Goal: Task Accomplishment & Management: Use online tool/utility

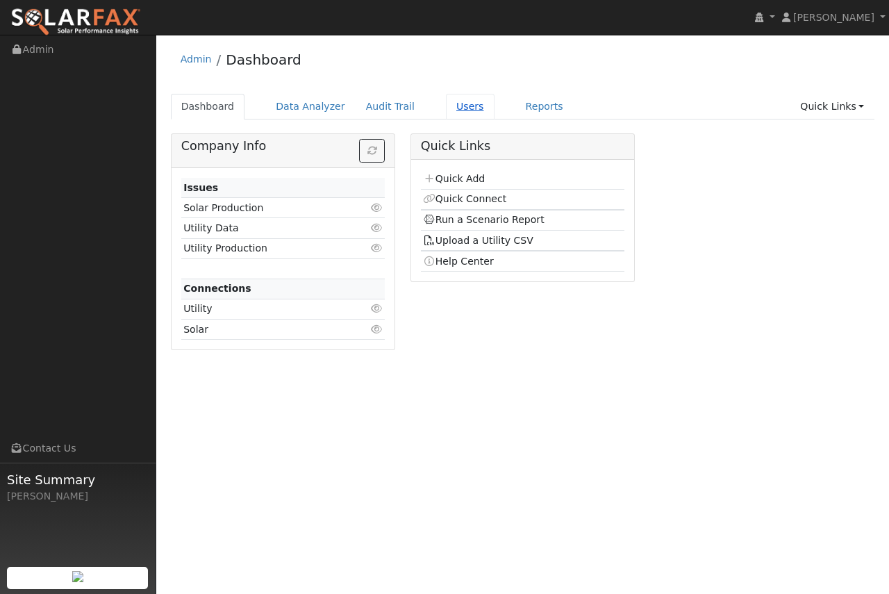
click at [446, 107] on link "Users" at bounding box center [470, 107] width 49 height 26
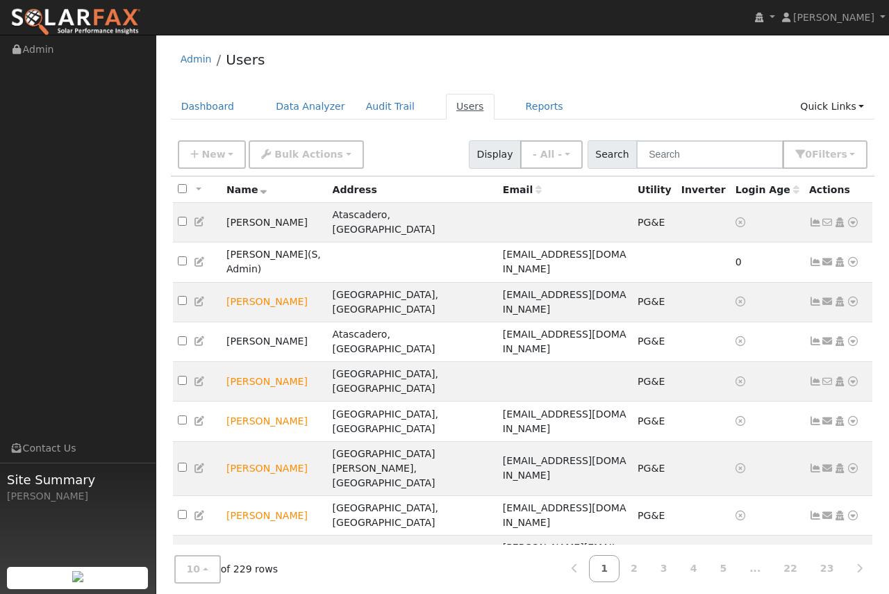
click at [446, 113] on link "Users" at bounding box center [470, 107] width 49 height 26
click at [686, 156] on input "text" at bounding box center [709, 154] width 147 height 28
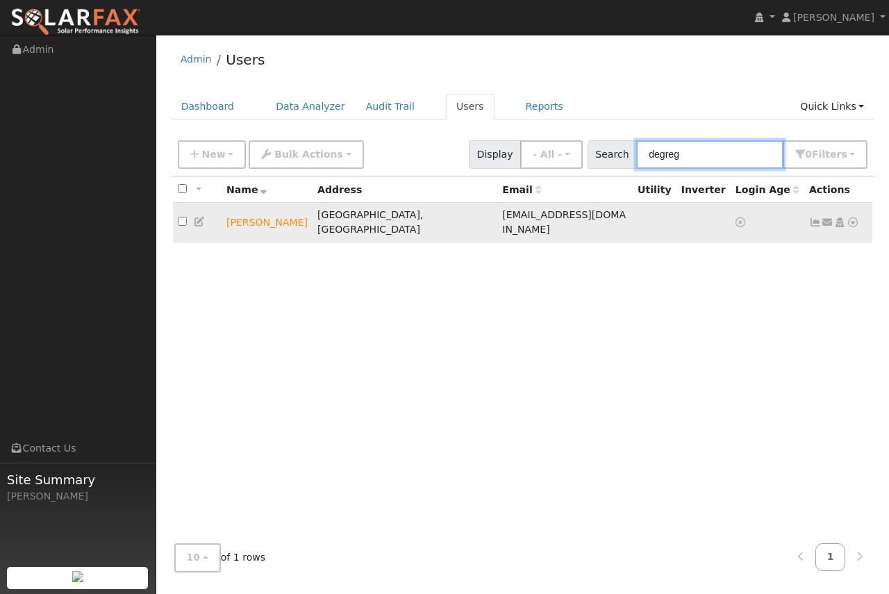
type input "degreg"
click at [853, 218] on icon at bounding box center [852, 222] width 12 height 10
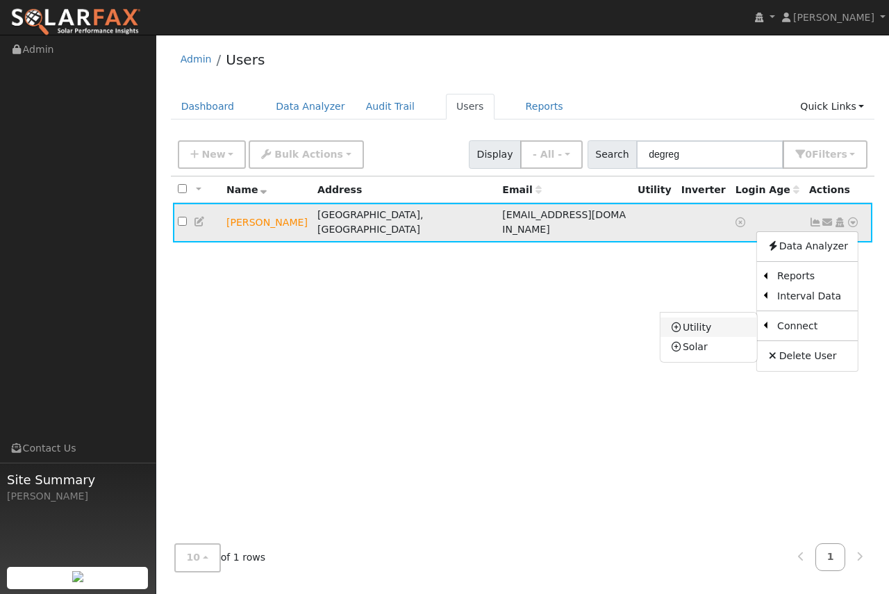
click at [710, 319] on link "Utility" at bounding box center [708, 326] width 96 height 19
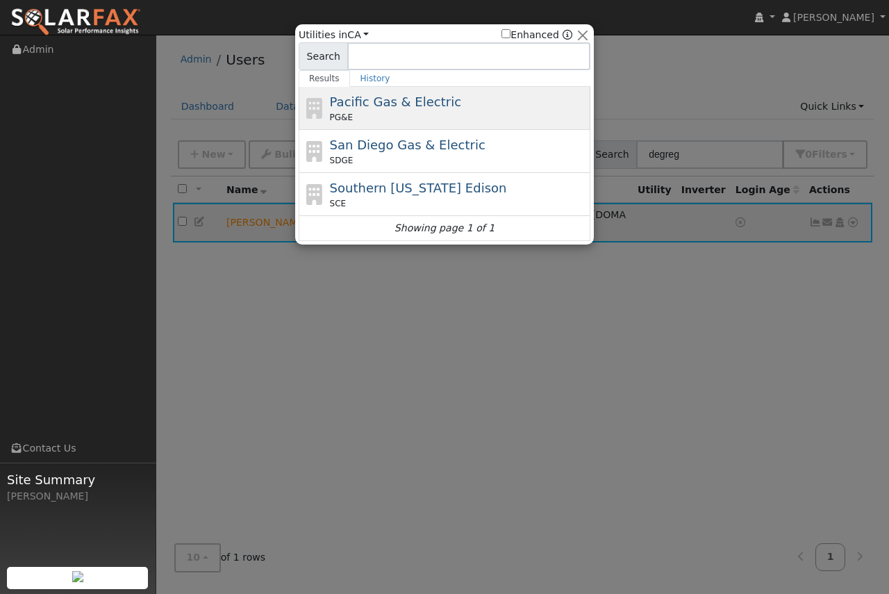
click at [401, 108] on span "Pacific Gas & Electric" at bounding box center [395, 101] width 131 height 15
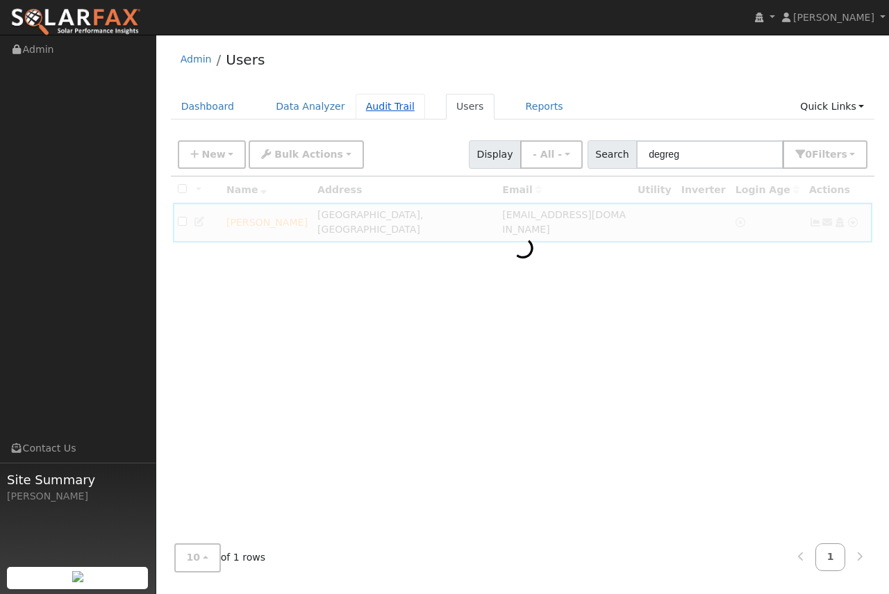
click at [401, 108] on link "Audit Trail" at bounding box center [389, 107] width 69 height 26
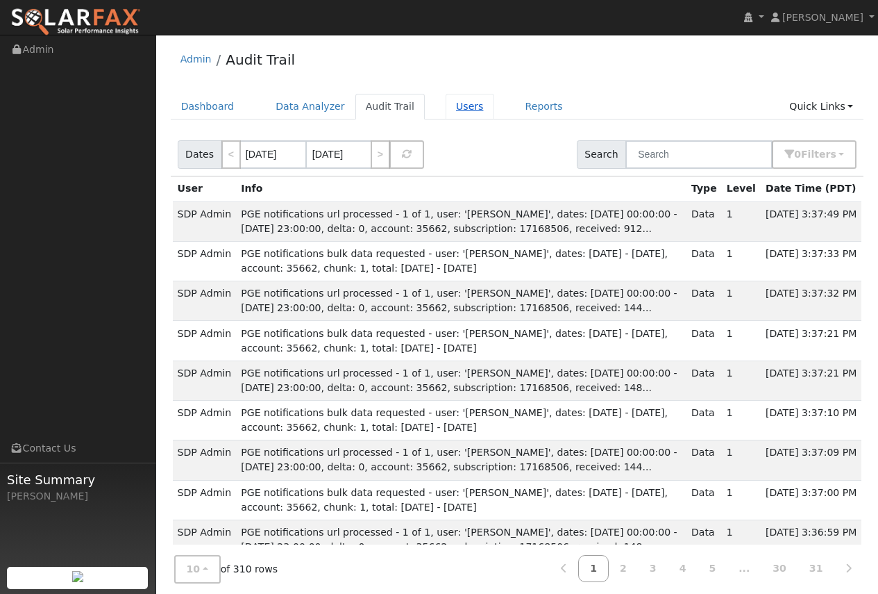
click at [446, 113] on link "Users" at bounding box center [470, 107] width 49 height 26
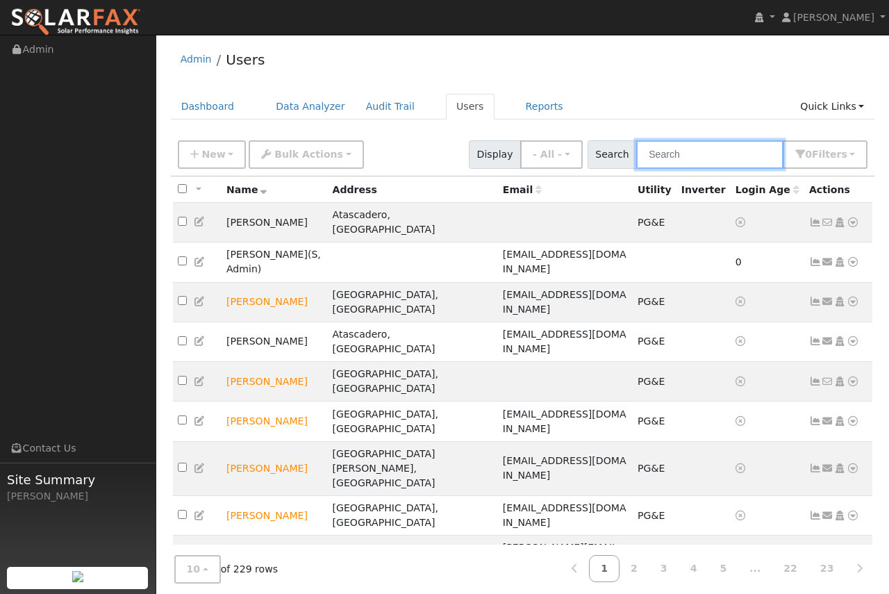
click at [702, 158] on input "text" at bounding box center [709, 154] width 147 height 28
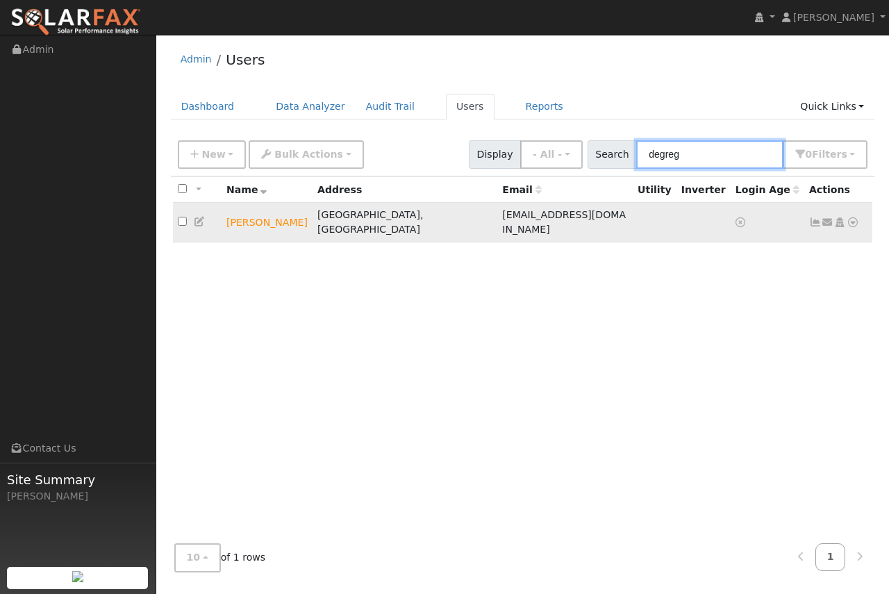
type input "degreg"
click at [855, 218] on icon at bounding box center [852, 222] width 12 height 10
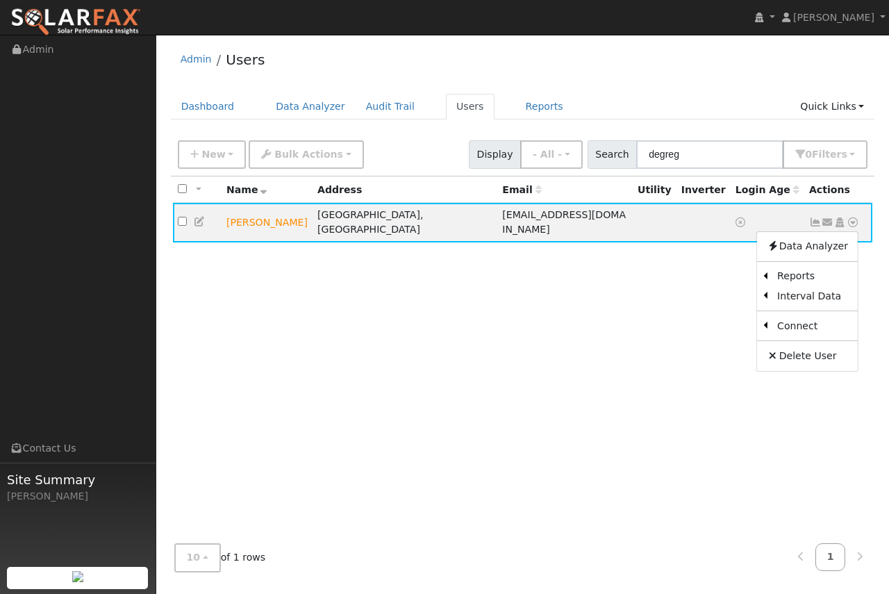
click at [0, 0] on link "Utility" at bounding box center [0, 0] width 0 height 0
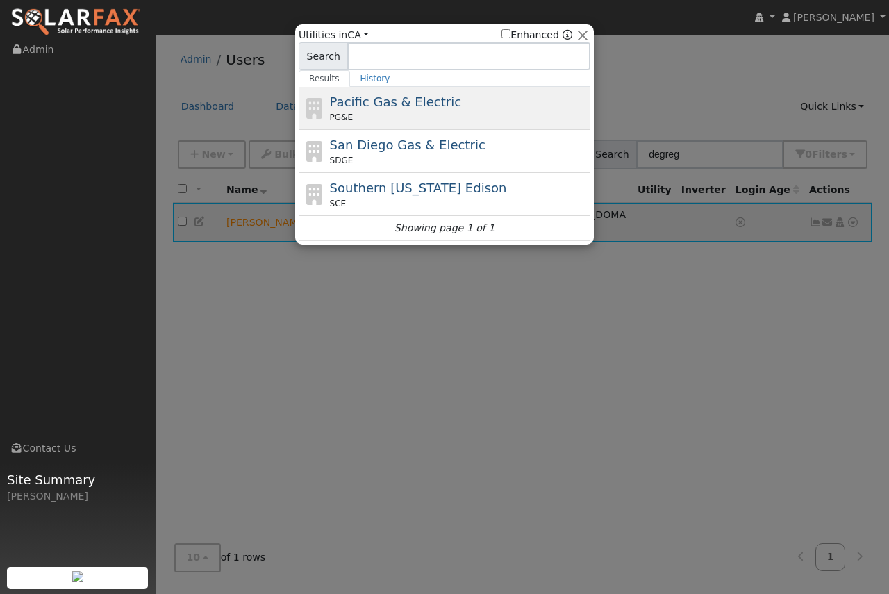
click at [375, 98] on span "Pacific Gas & Electric" at bounding box center [395, 101] width 131 height 15
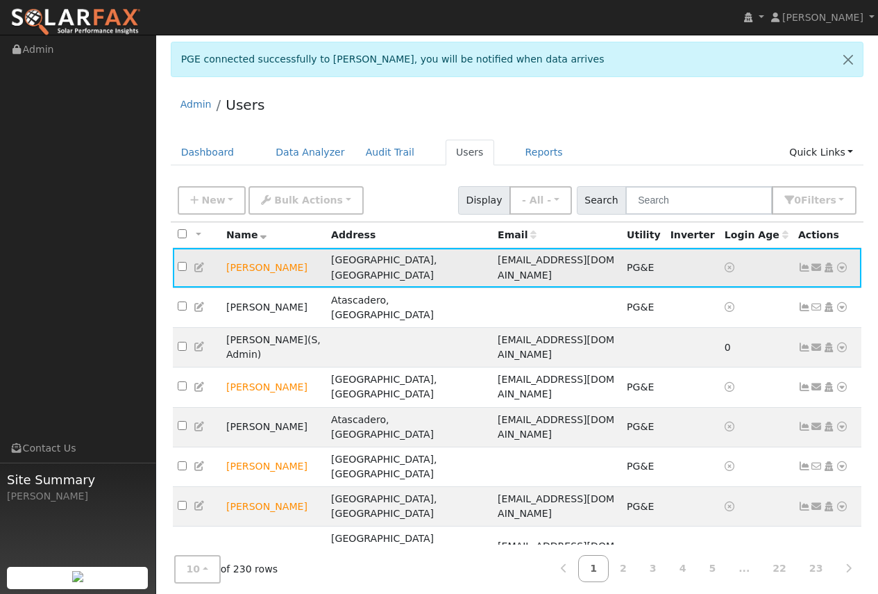
click at [842, 264] on icon at bounding box center [842, 267] width 12 height 10
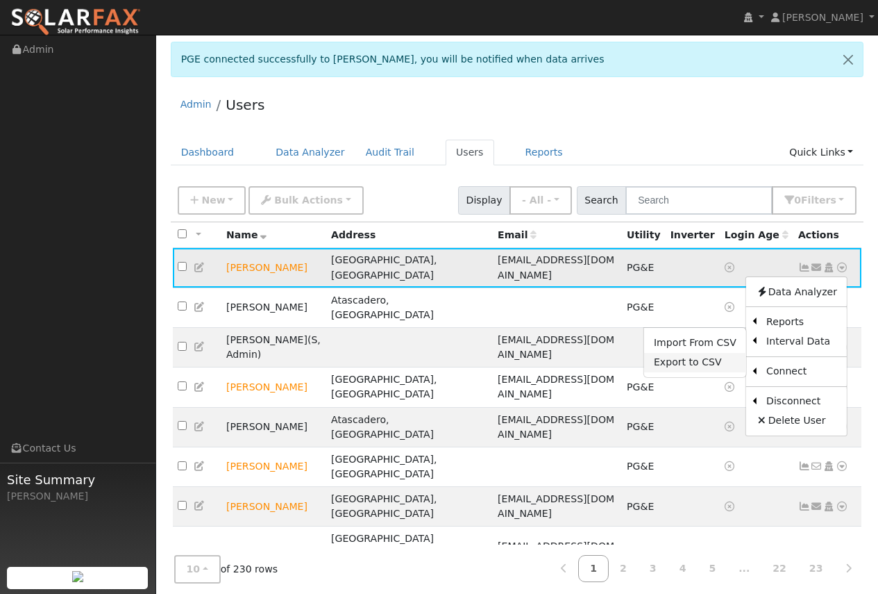
click at [687, 360] on link "Export to CSV" at bounding box center [695, 362] width 102 height 19
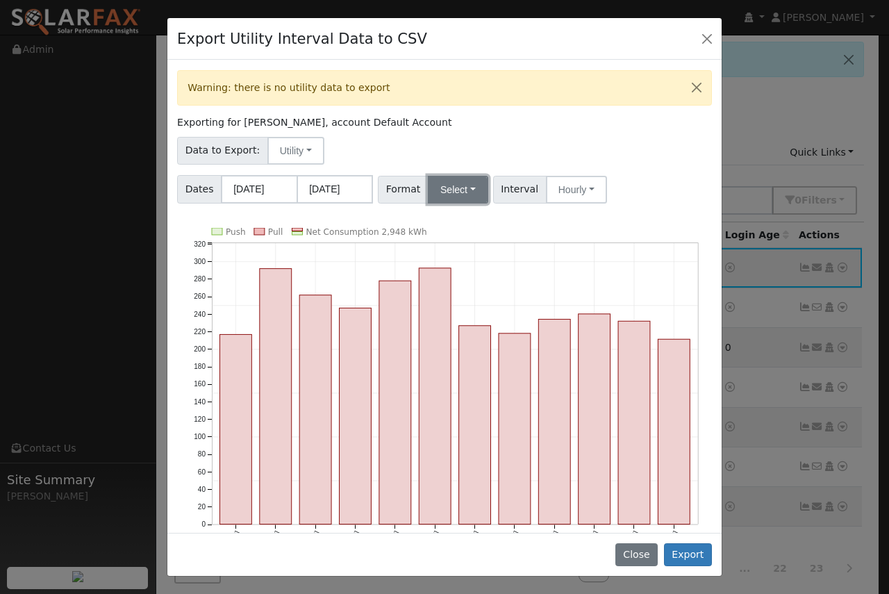
click at [467, 193] on button "Select" at bounding box center [458, 190] width 60 height 28
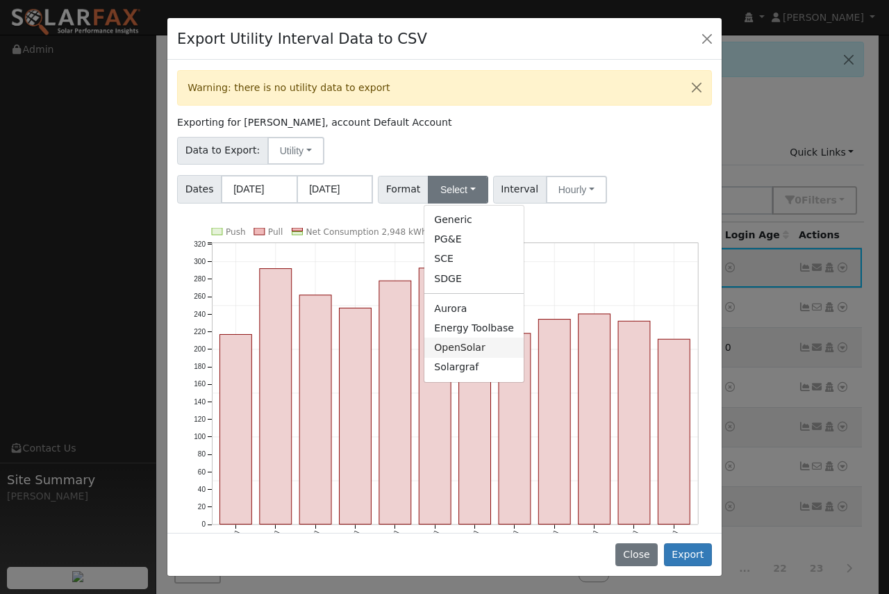
click at [462, 349] on link "OpenSolar" at bounding box center [473, 346] width 99 height 19
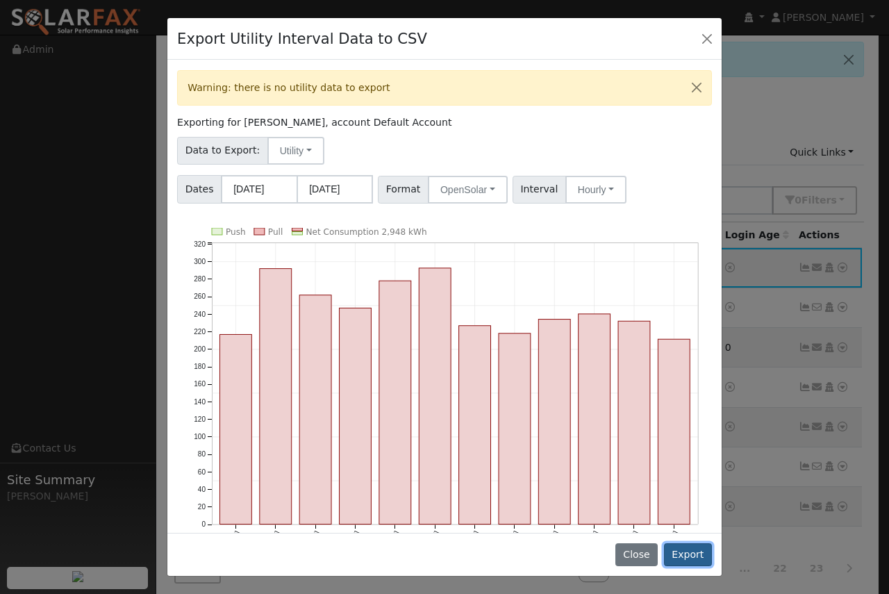
click at [697, 553] on button "Export" at bounding box center [688, 555] width 48 height 24
